Goal: Information Seeking & Learning: Learn about a topic

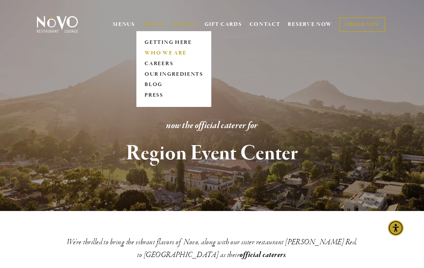
click at [153, 53] on link "WHO WE ARE" at bounding box center [173, 53] width 63 height 11
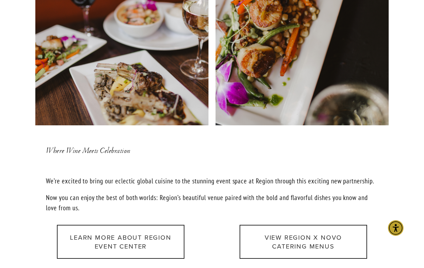
scroll to position [694, 0]
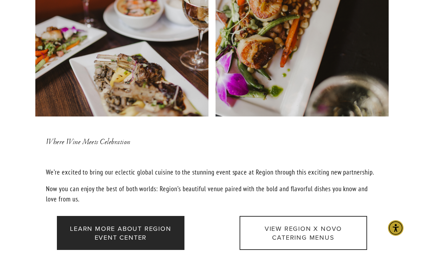
click at [148, 231] on link "Learn more about Region Event Center" at bounding box center [121, 233] width 128 height 34
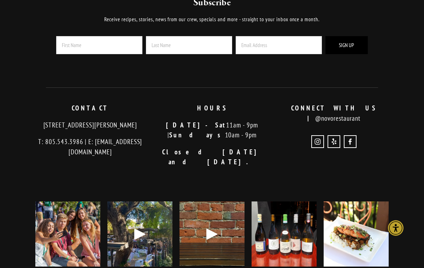
scroll to position [627, 0]
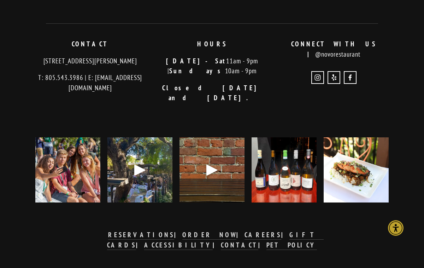
click at [208, 161] on div "Play" at bounding box center [212, 169] width 17 height 17
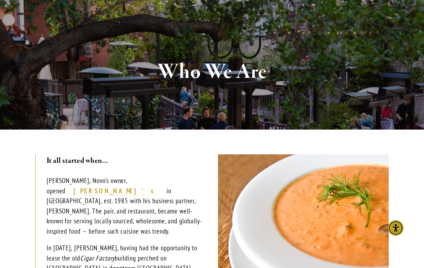
scroll to position [0, 0]
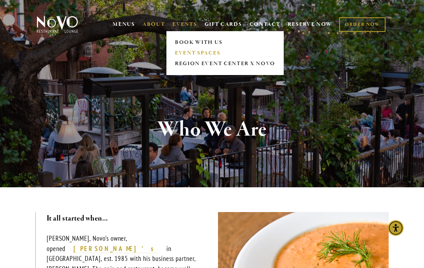
click at [183, 54] on link "EVENT SPACES" at bounding box center [225, 53] width 105 height 11
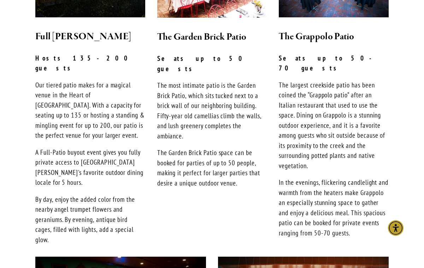
scroll to position [264, 0]
